Goal: Task Accomplishment & Management: Use online tool/utility

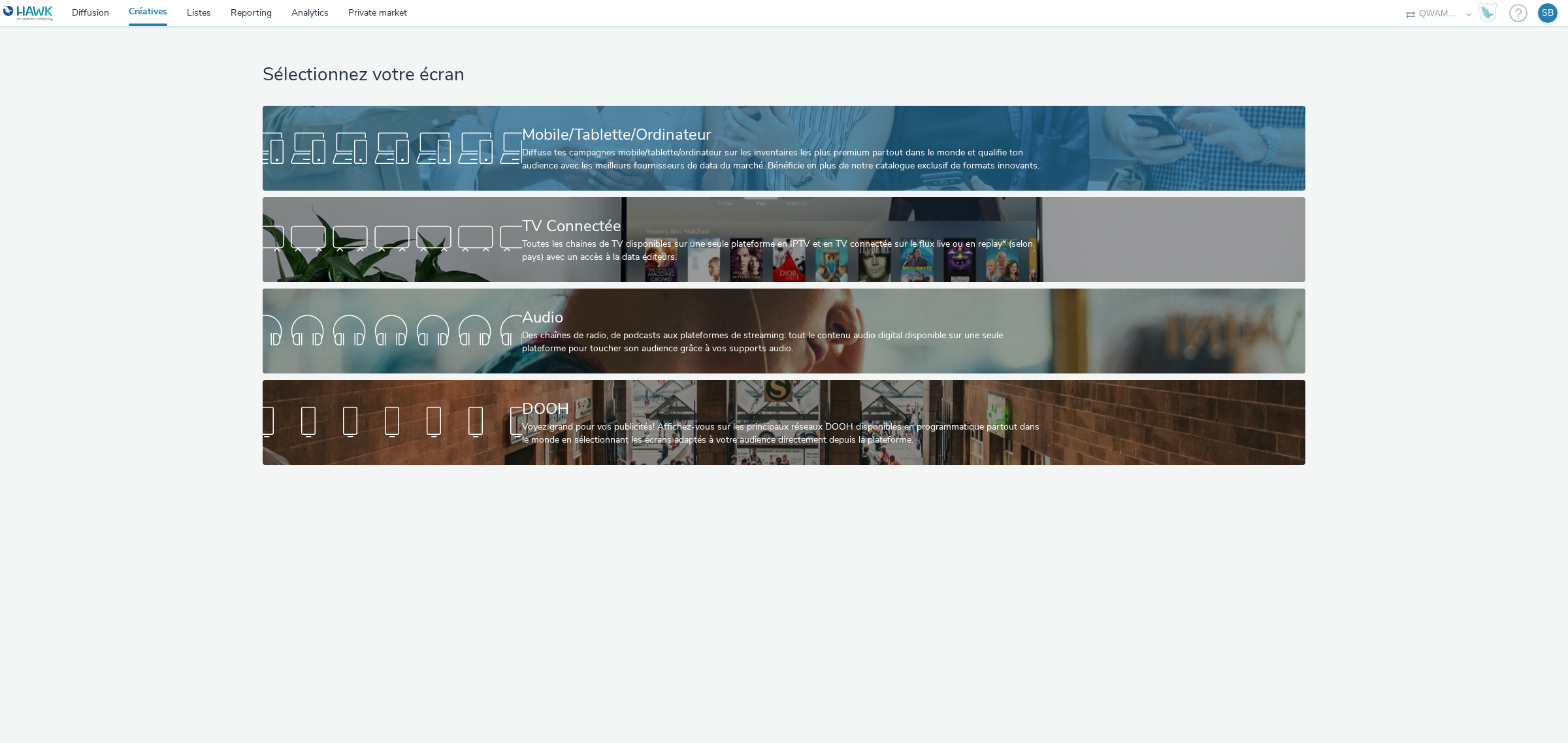
click at [633, 131] on div "Mobile/Tablette/Ordinateur" at bounding box center [781, 135] width 519 height 23
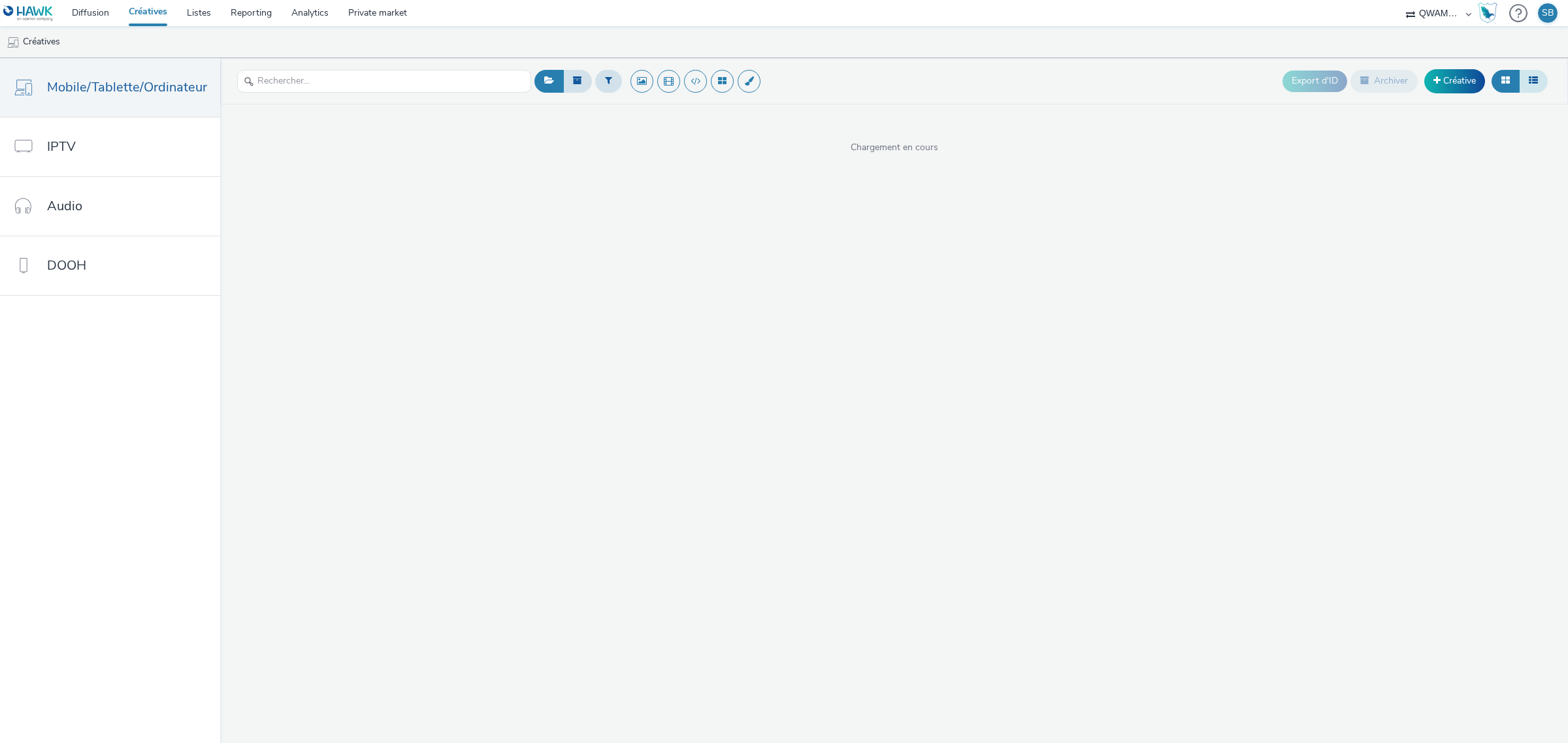
click at [1542, 79] on button at bounding box center [1533, 81] width 29 height 22
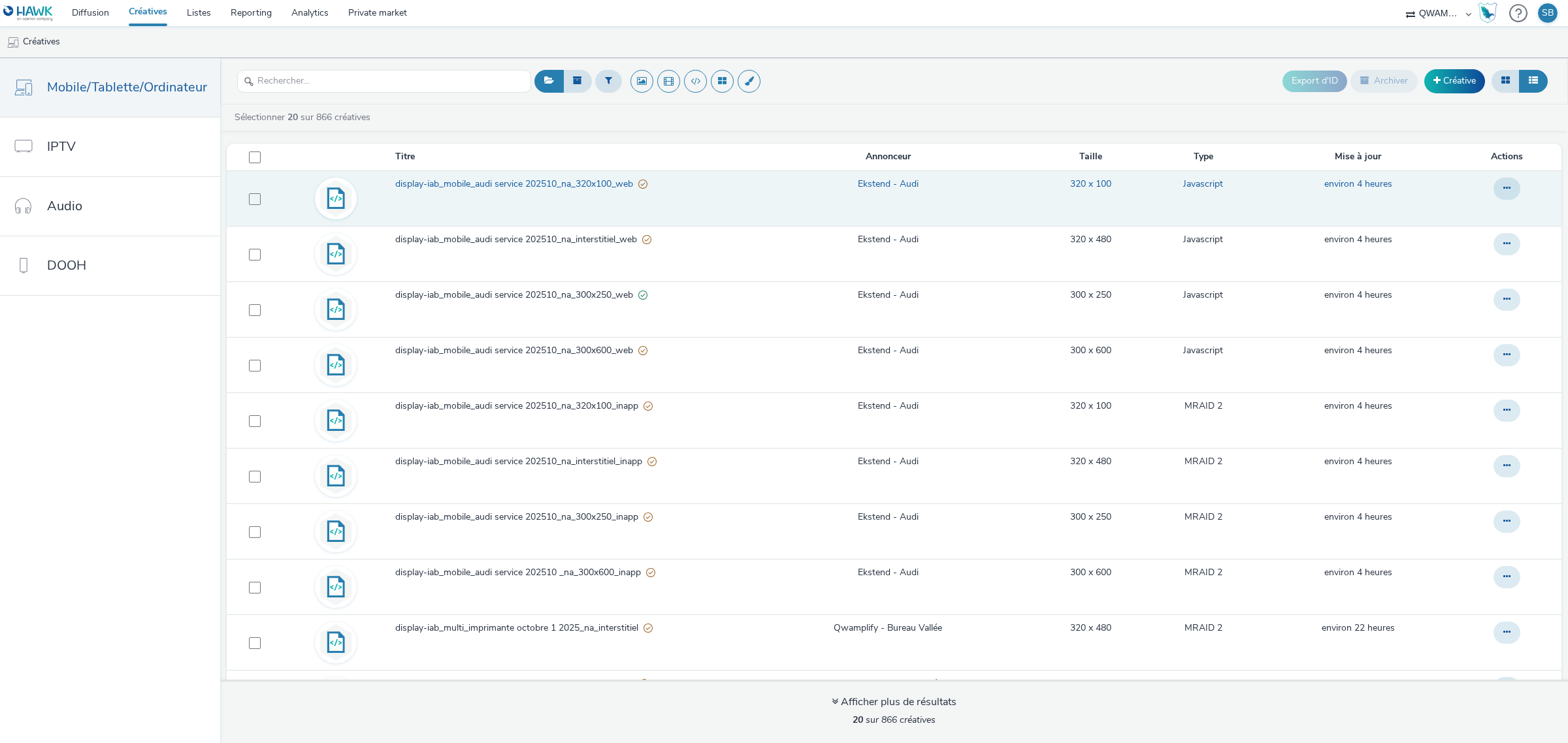
click at [429, 184] on span "display-iab_mobile_audi service 202510_na_320x100_web" at bounding box center [517, 184] width 243 height 13
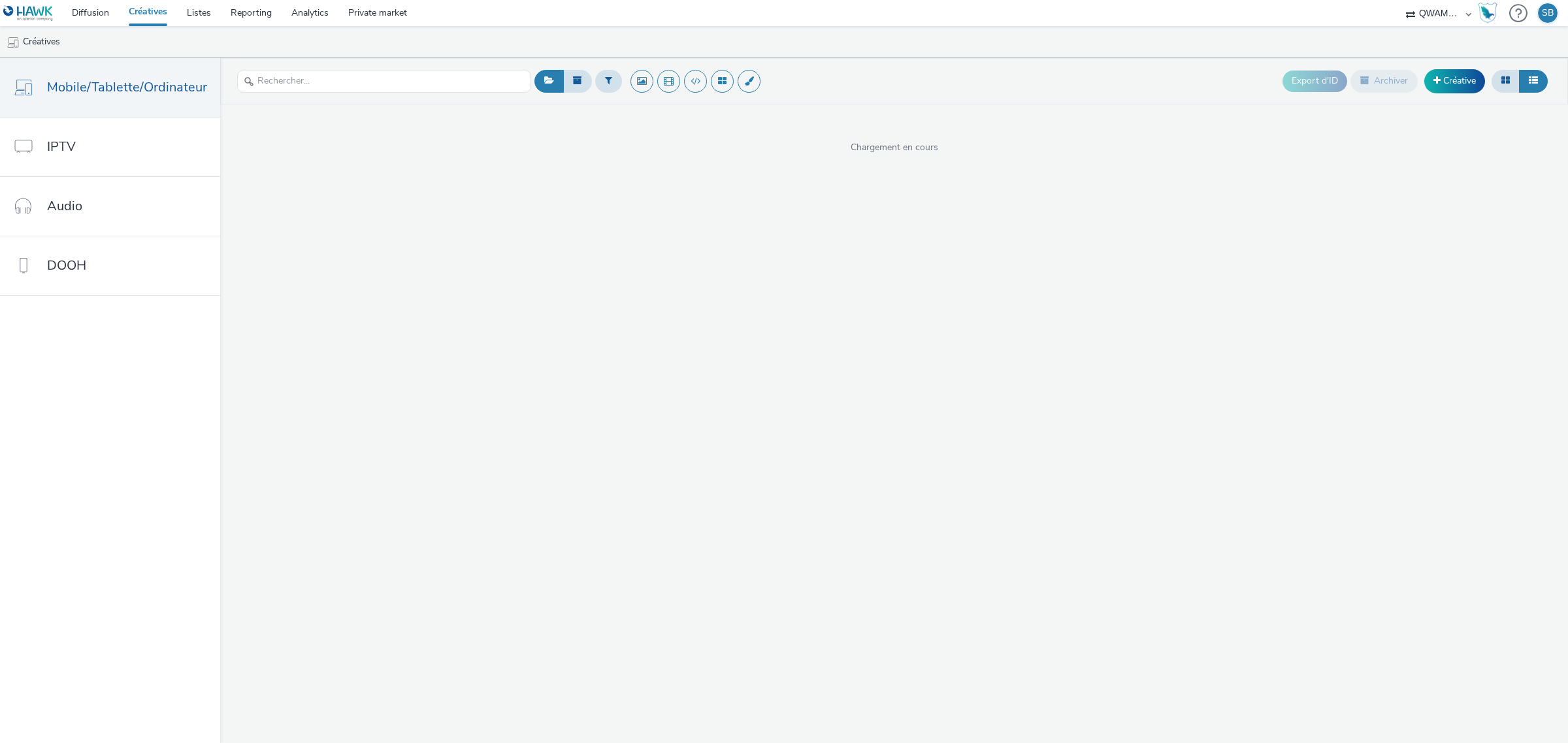
click at [1534, 79] on icon at bounding box center [1533, 80] width 9 height 9
click at [364, 78] on input "text" at bounding box center [384, 81] width 294 height 23
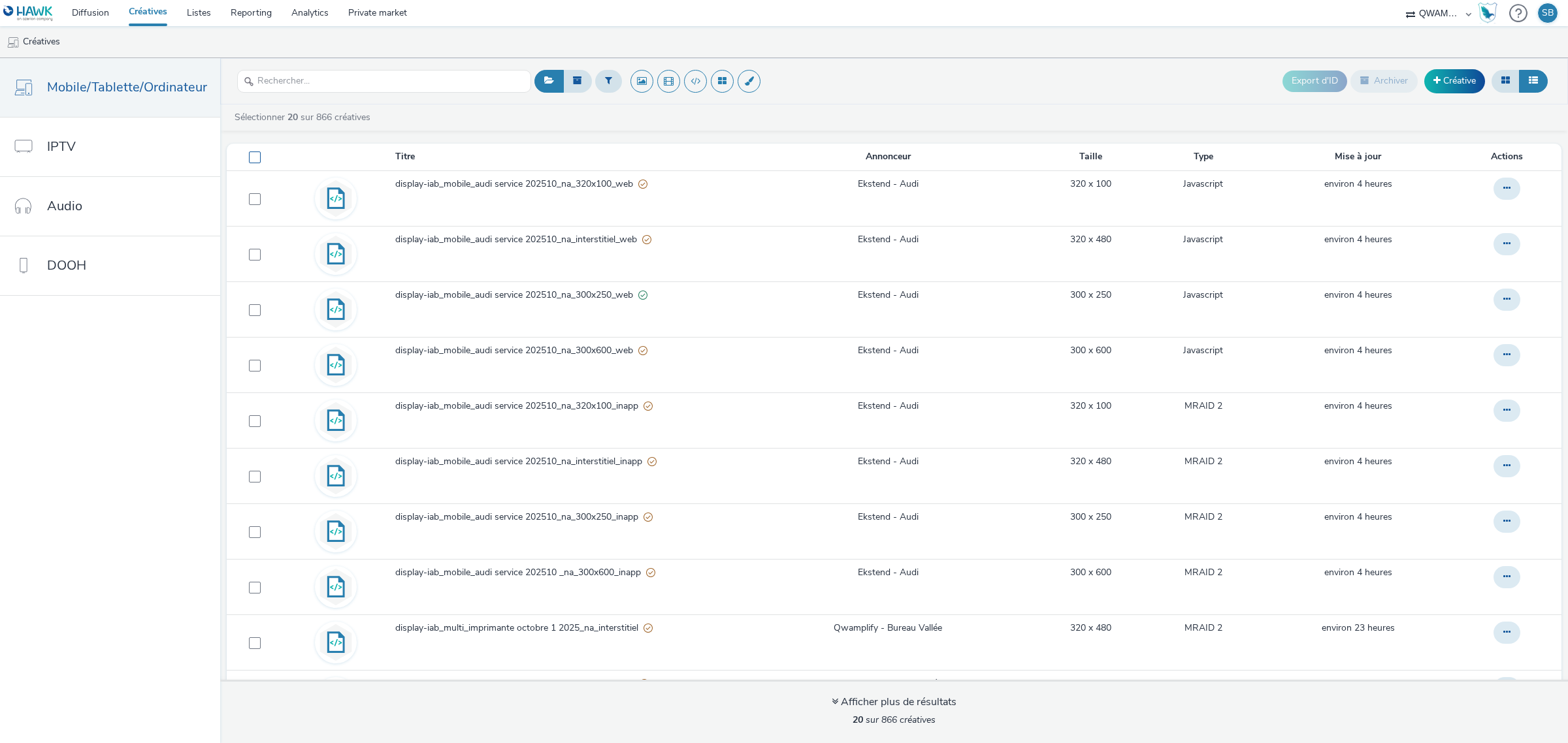
click at [249, 160] on span at bounding box center [254, 157] width 12 height 12
checkbox input "true"
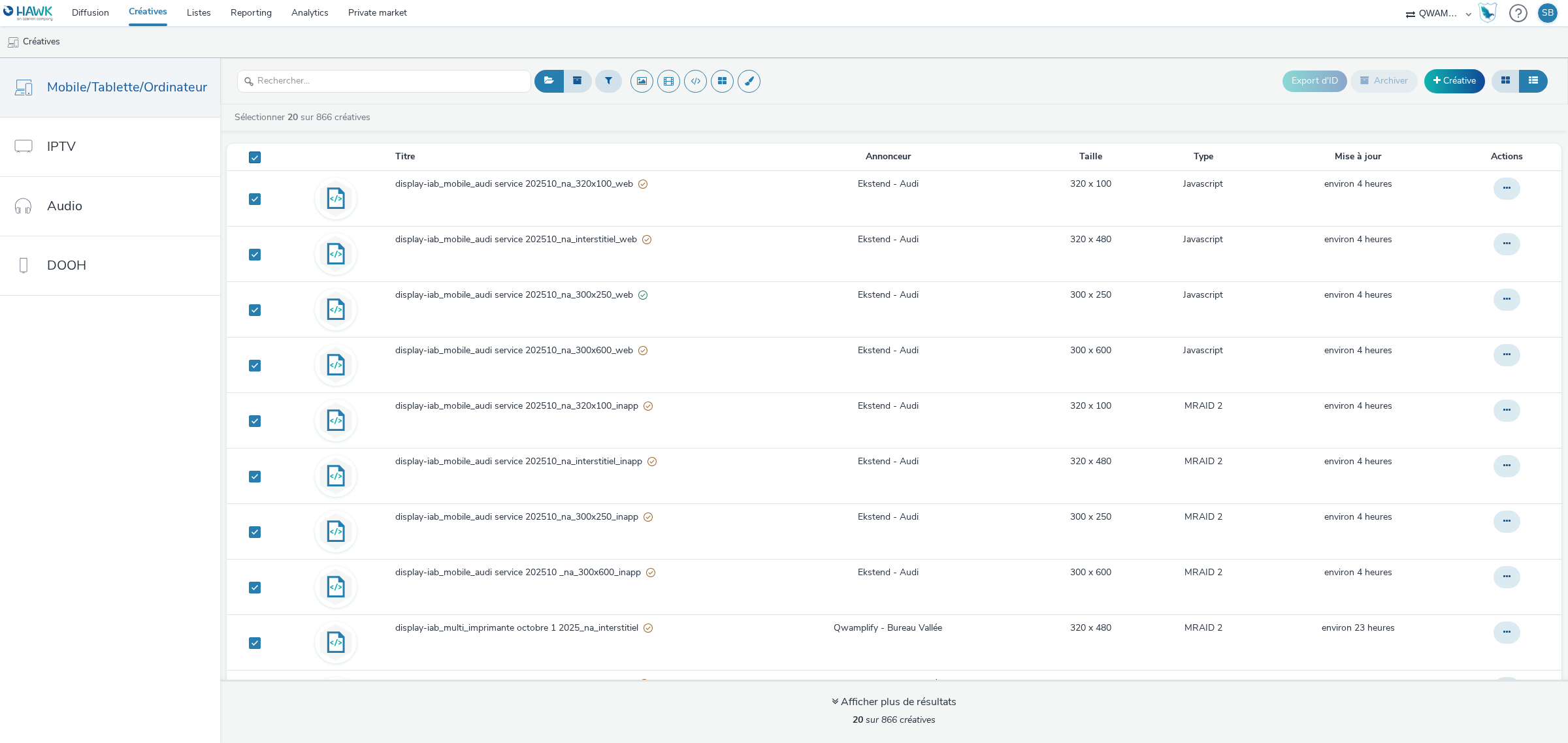
checkbox input "true"
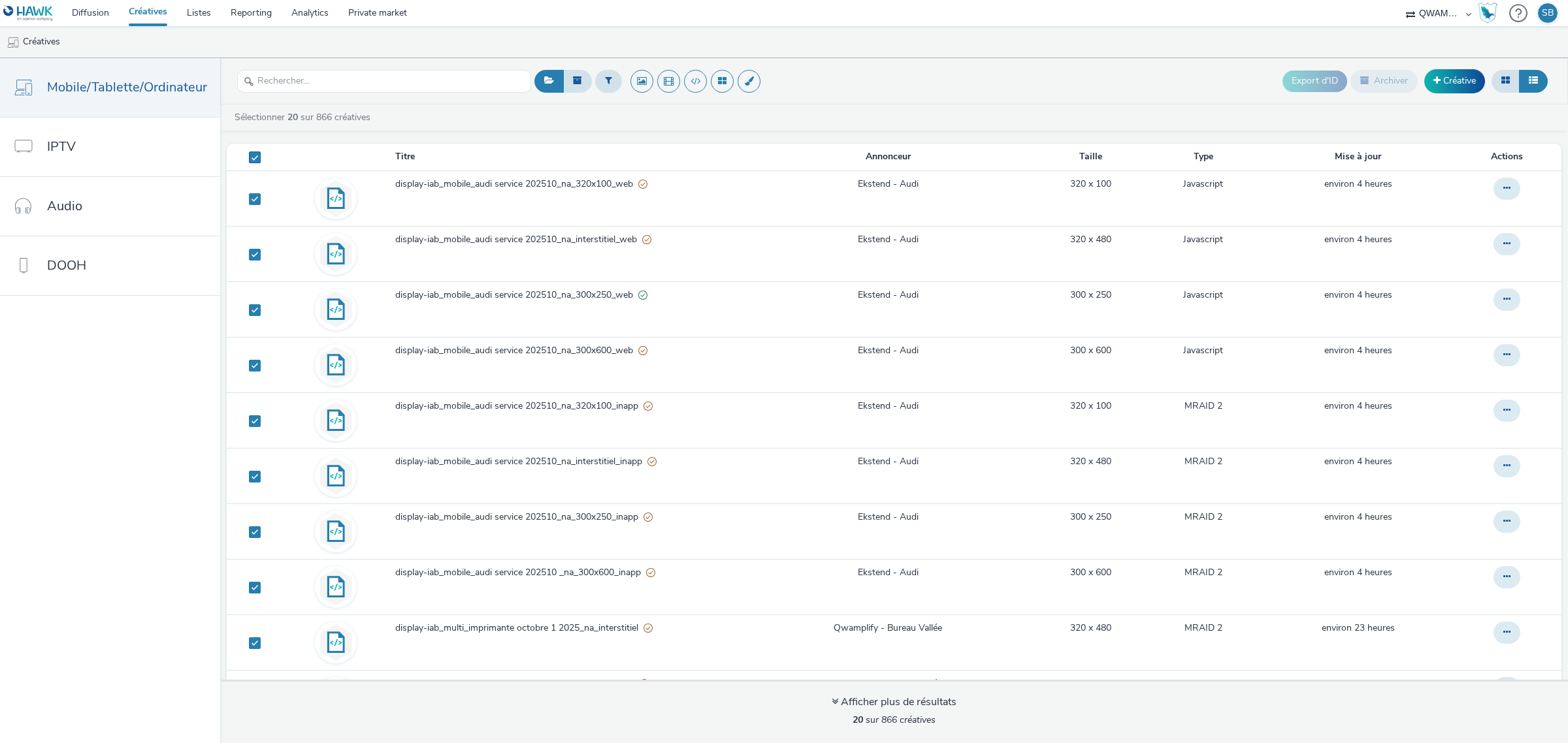
checkbox input "true"
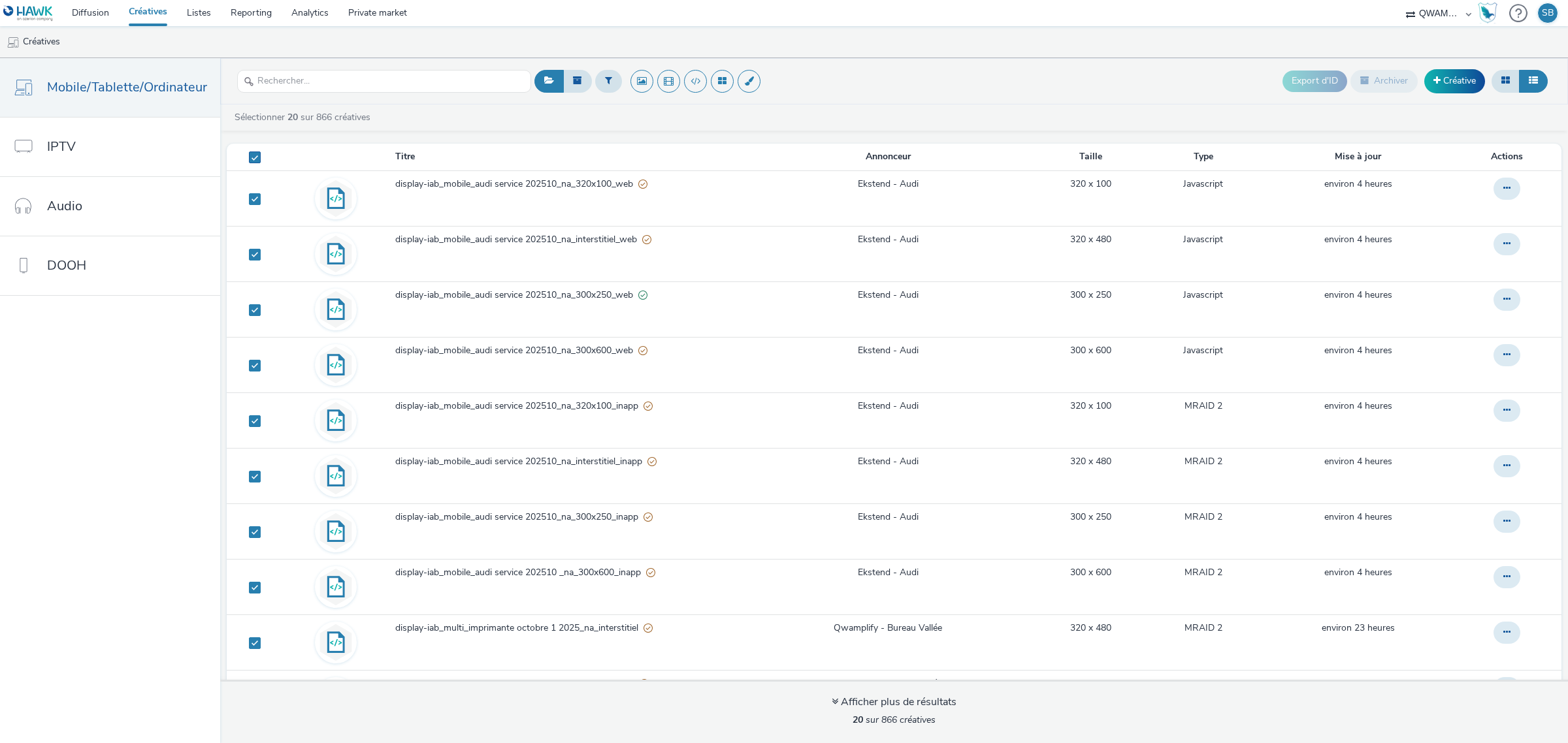
checkbox input "true"
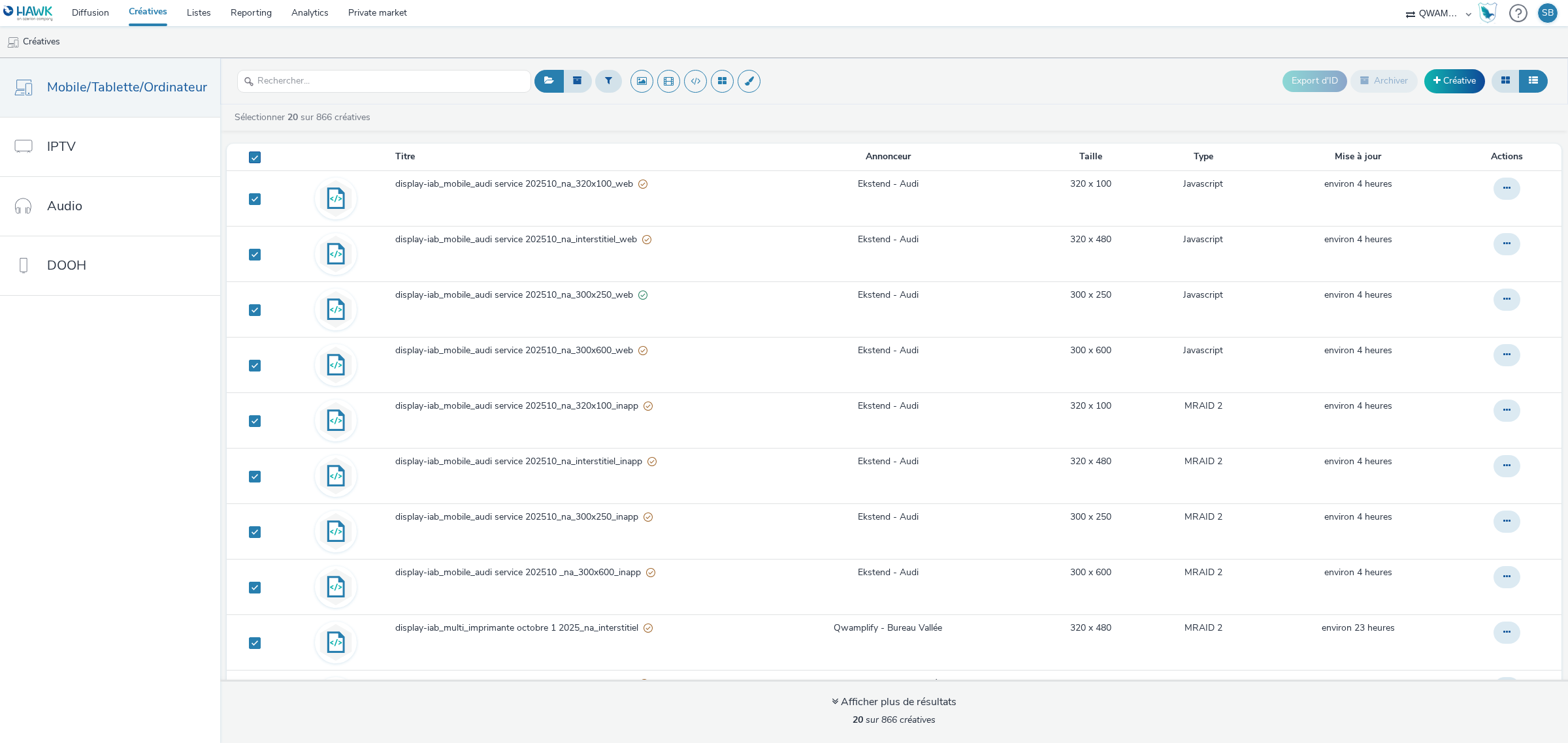
checkbox input "true"
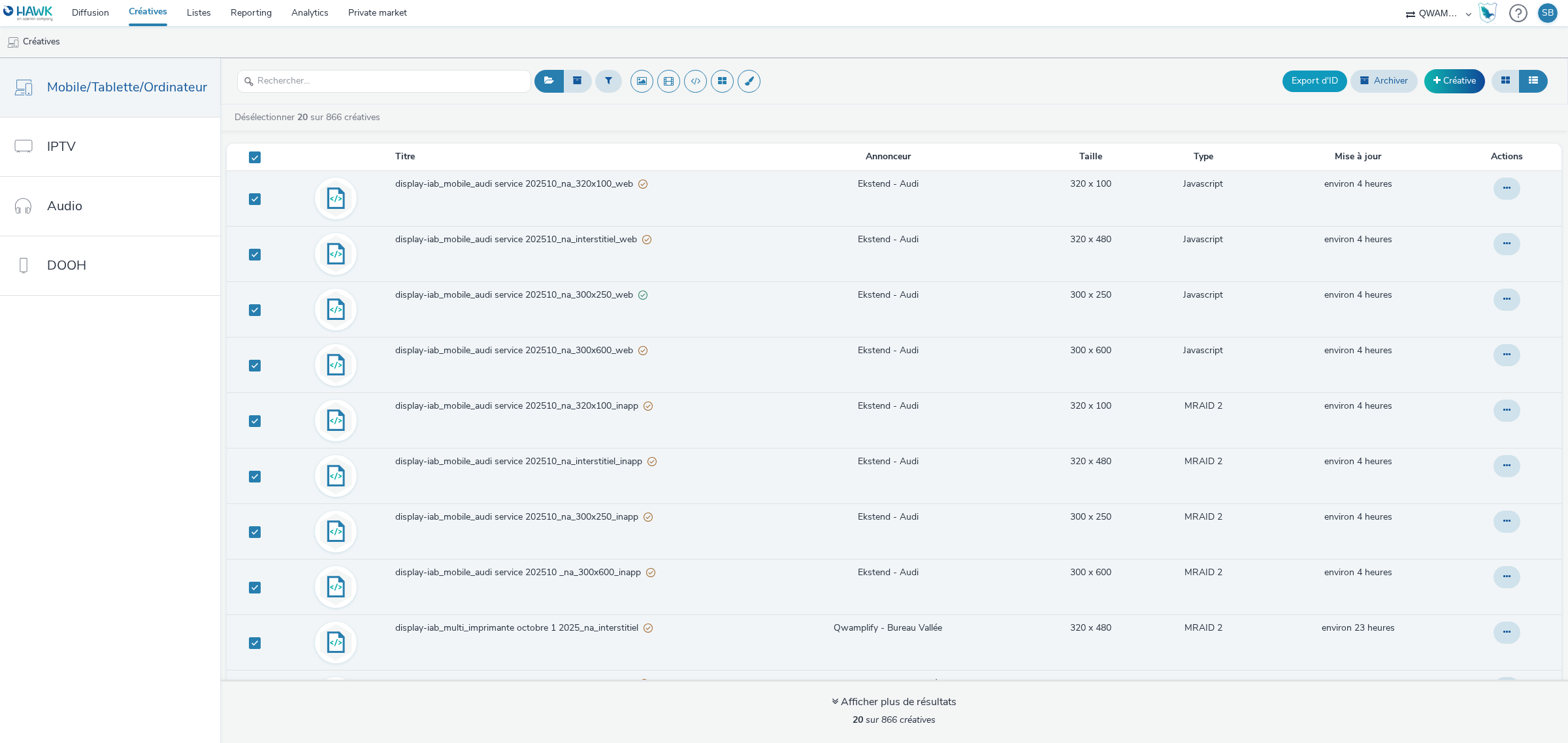
click at [1305, 84] on button "Export d'ID" at bounding box center [1315, 81] width 65 height 21
checkbox input "false"
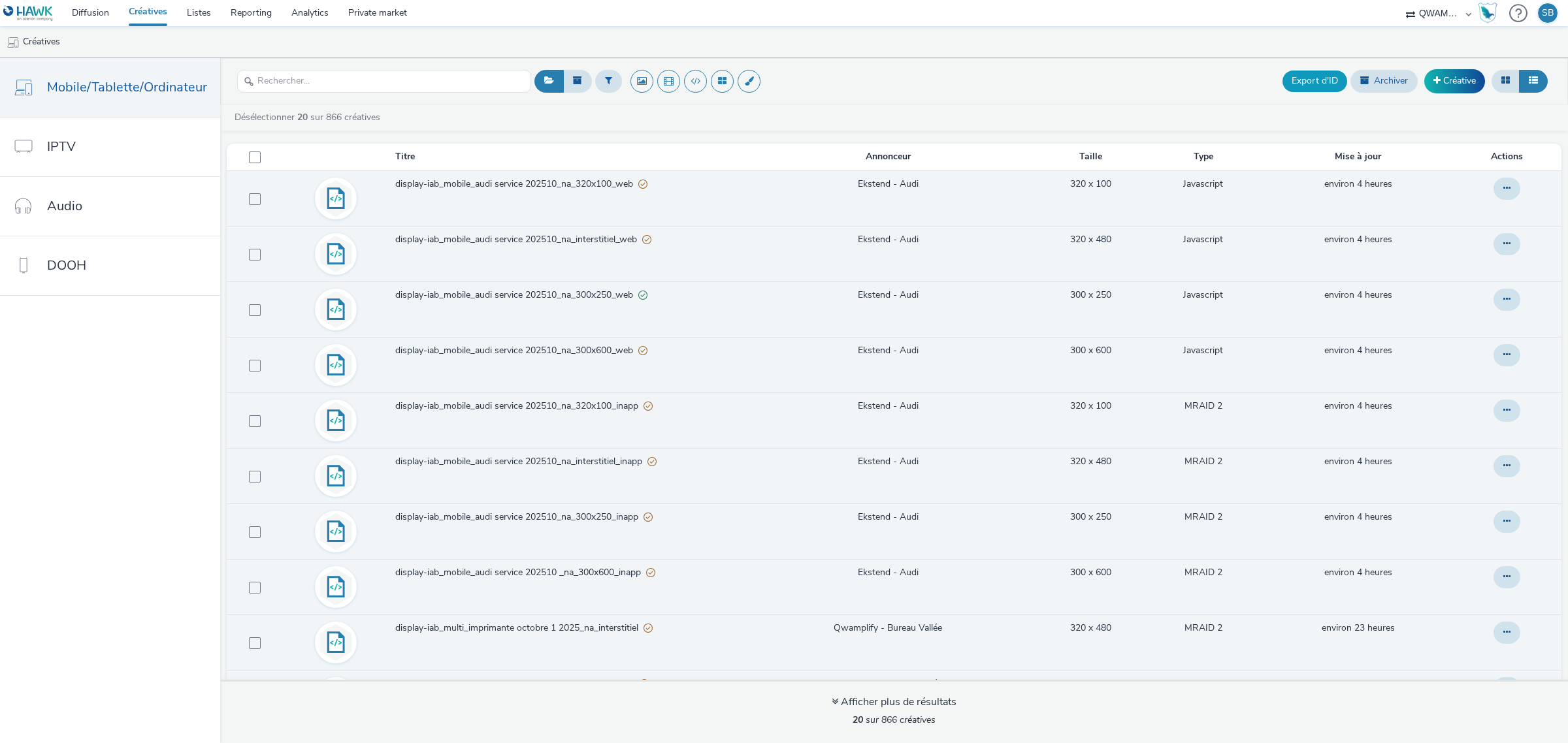
checkbox input "false"
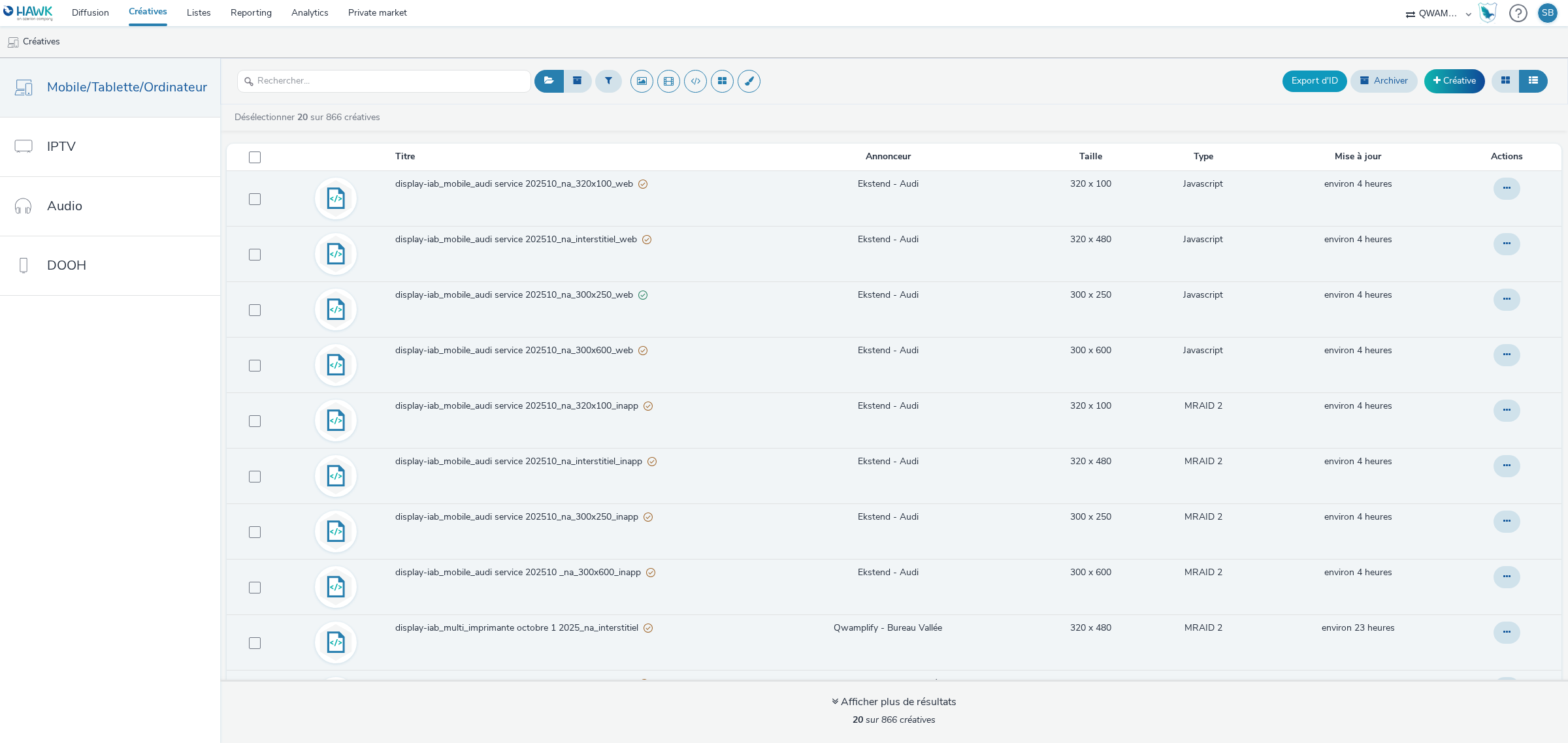
checkbox input "false"
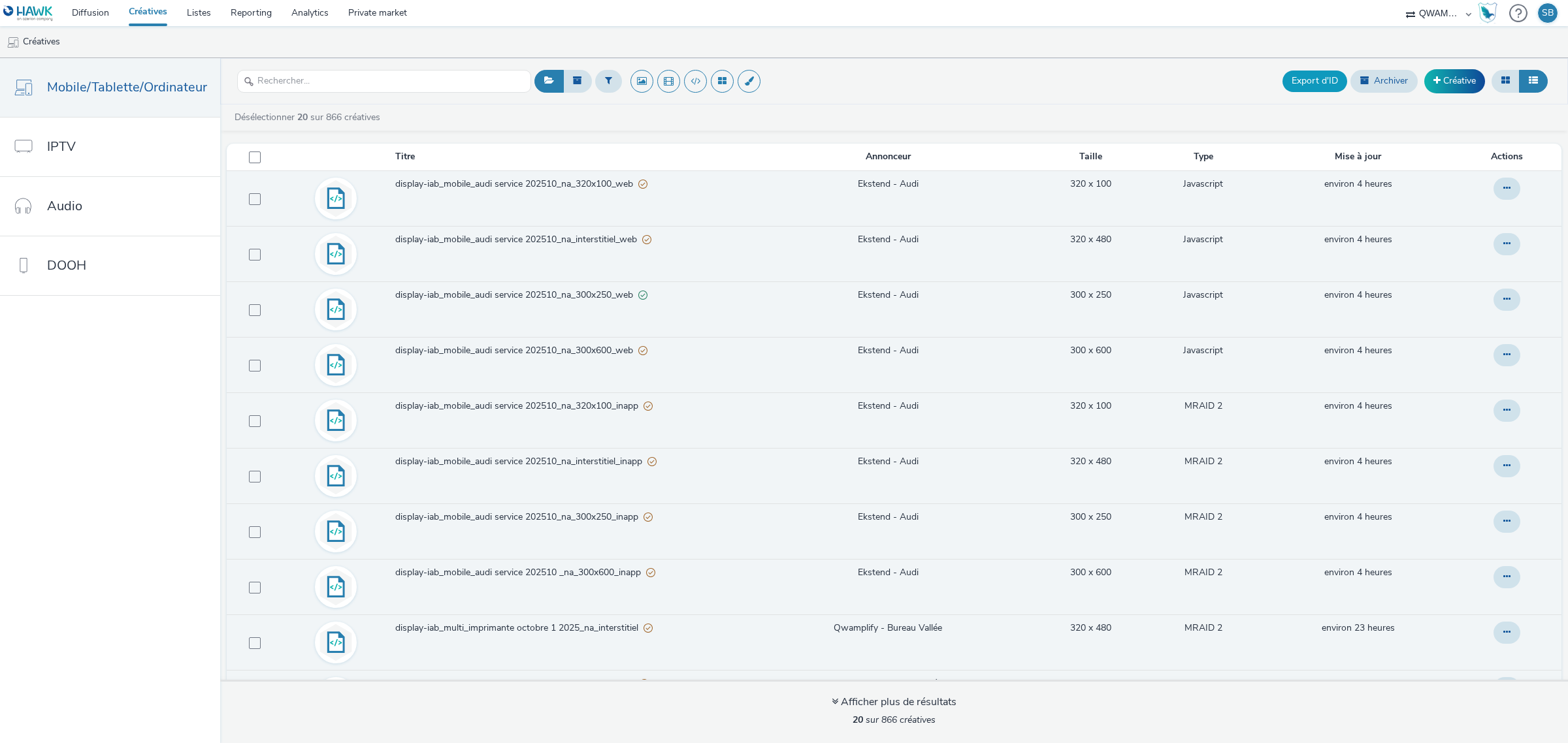
checkbox input "false"
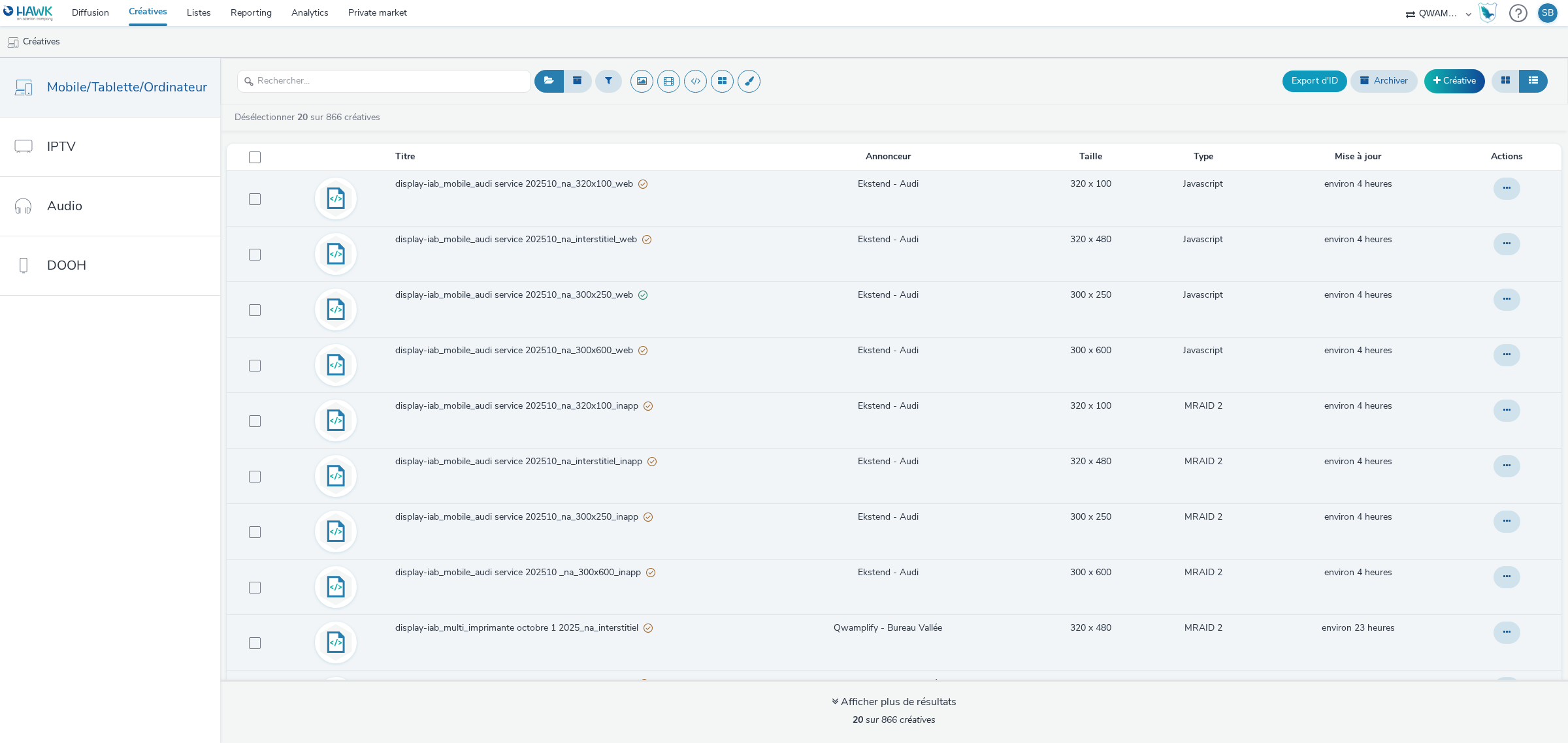
checkbox input "false"
